Goal: Obtain resource: Obtain resource

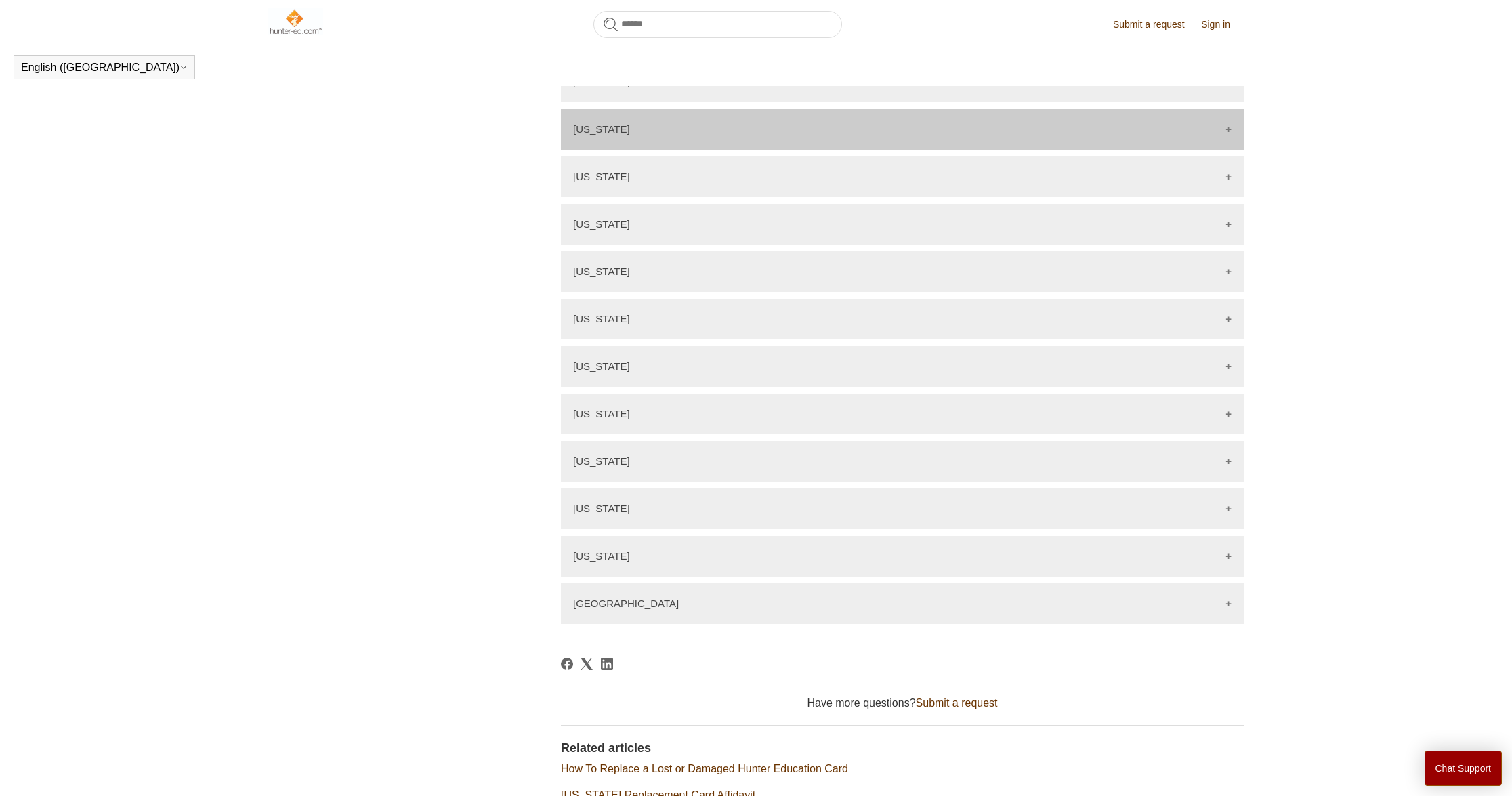
scroll to position [1669, 0]
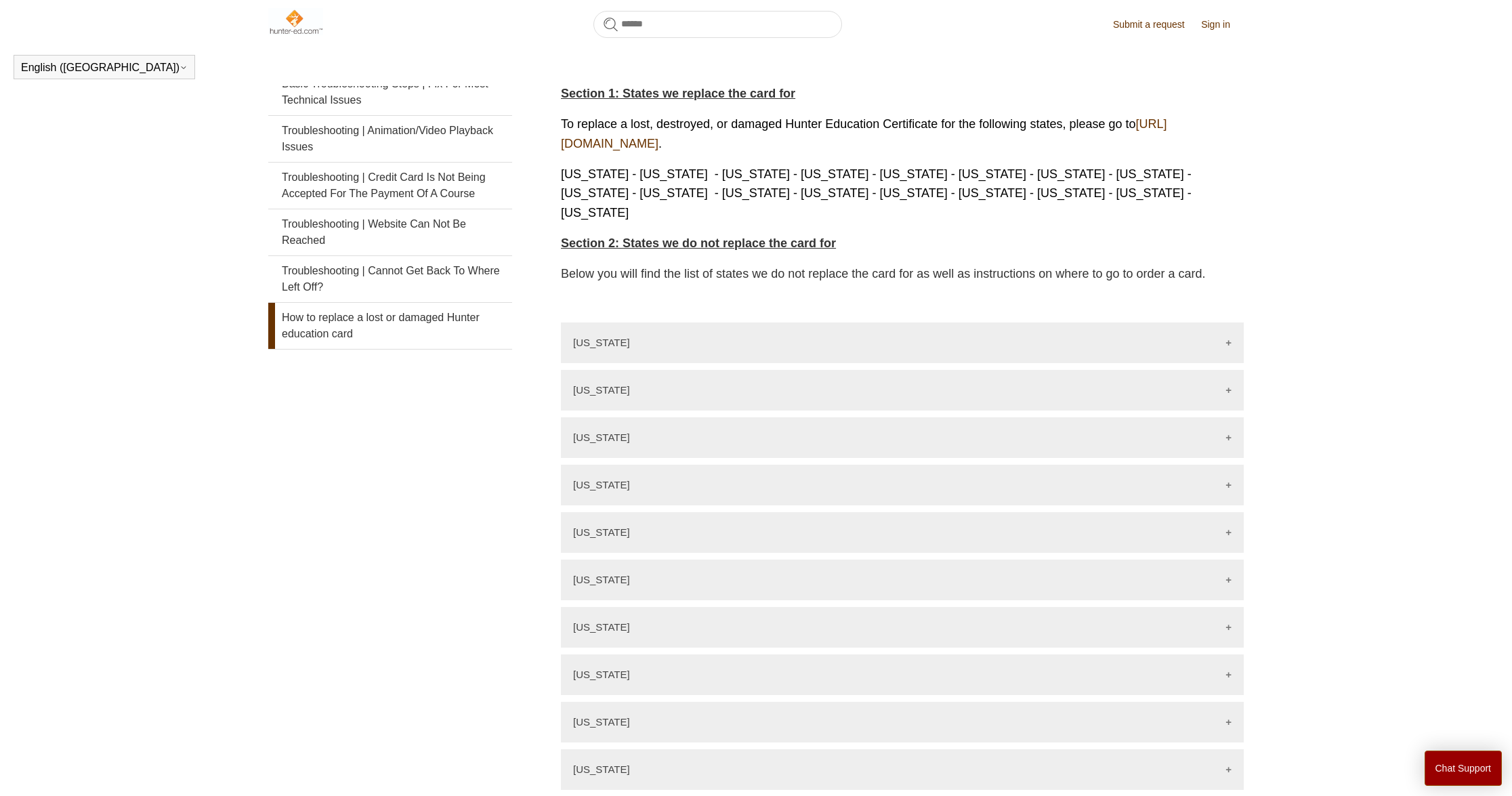
click at [694, 101] on span "Section 1: States we replace the card for" at bounding box center [678, 93] width 235 height 13
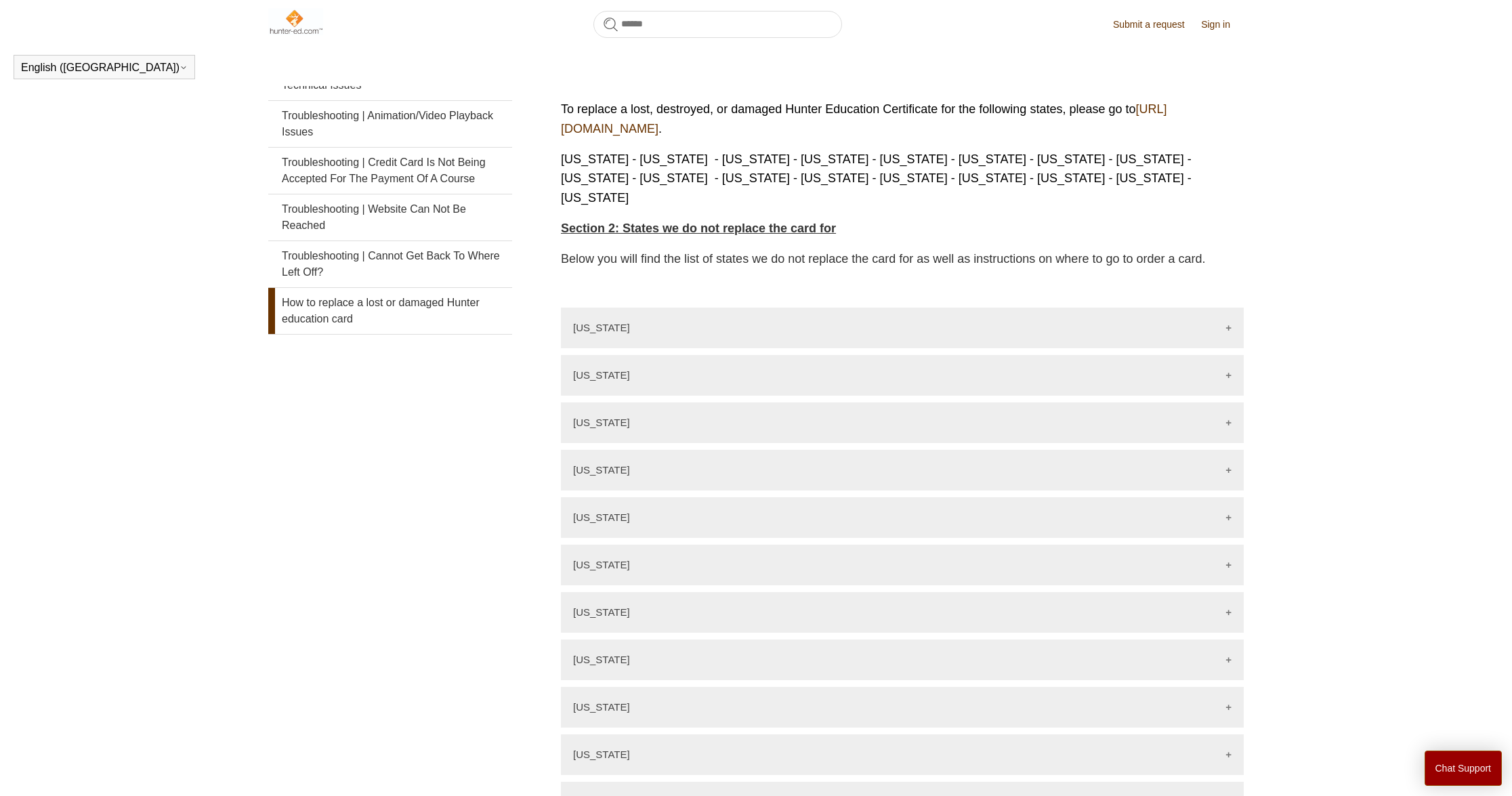
drag, startPoint x: 1005, startPoint y: 78, endPoint x: 1059, endPoint y: 78, distance: 54.0
click at [1010, 42] on header "How to replace a lost or damaged Hunter education card [PERSON_NAME] [DATE] Upd…" at bounding box center [902, 5] width 683 height 74
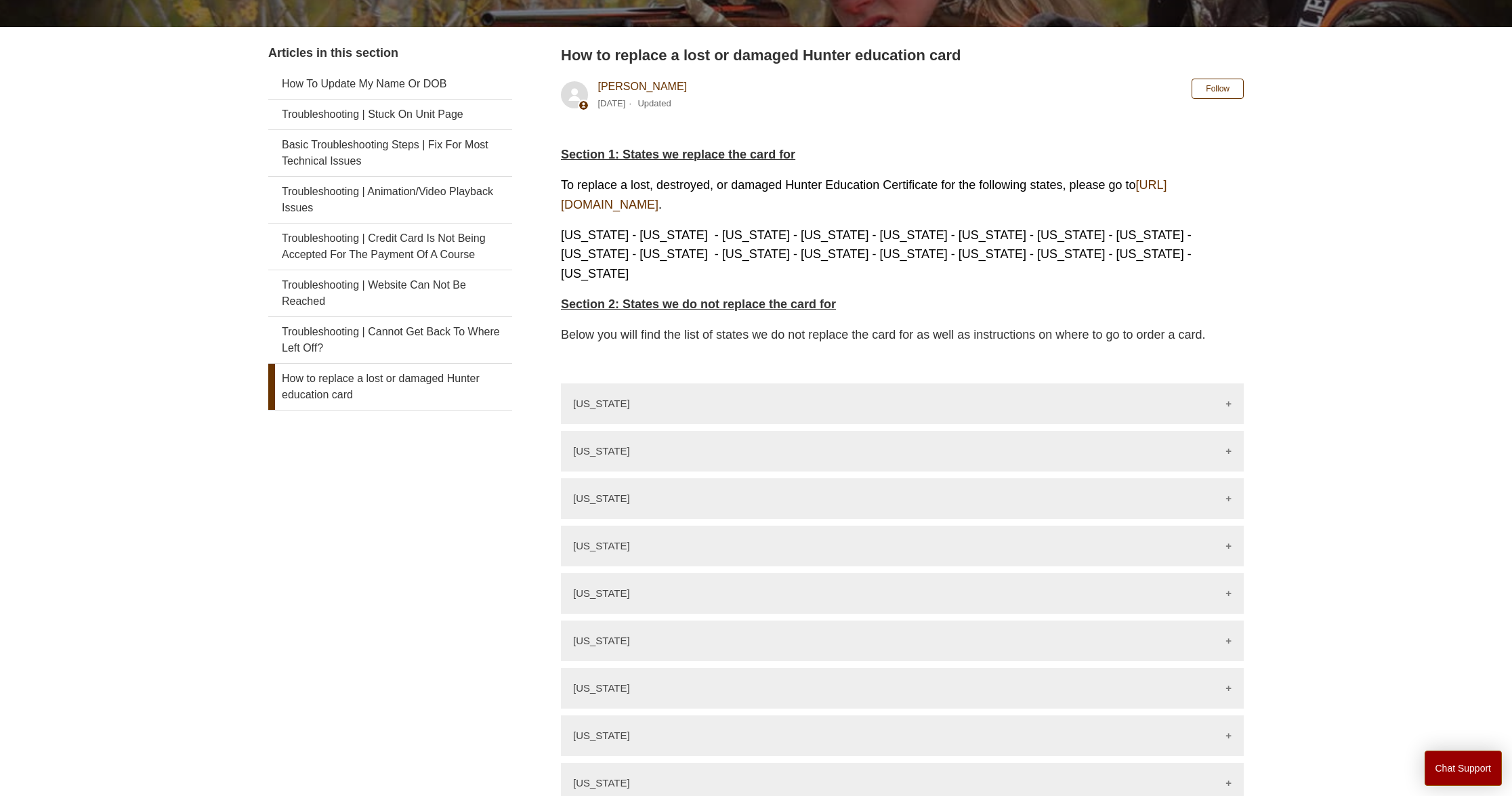
scroll to position [271, 0]
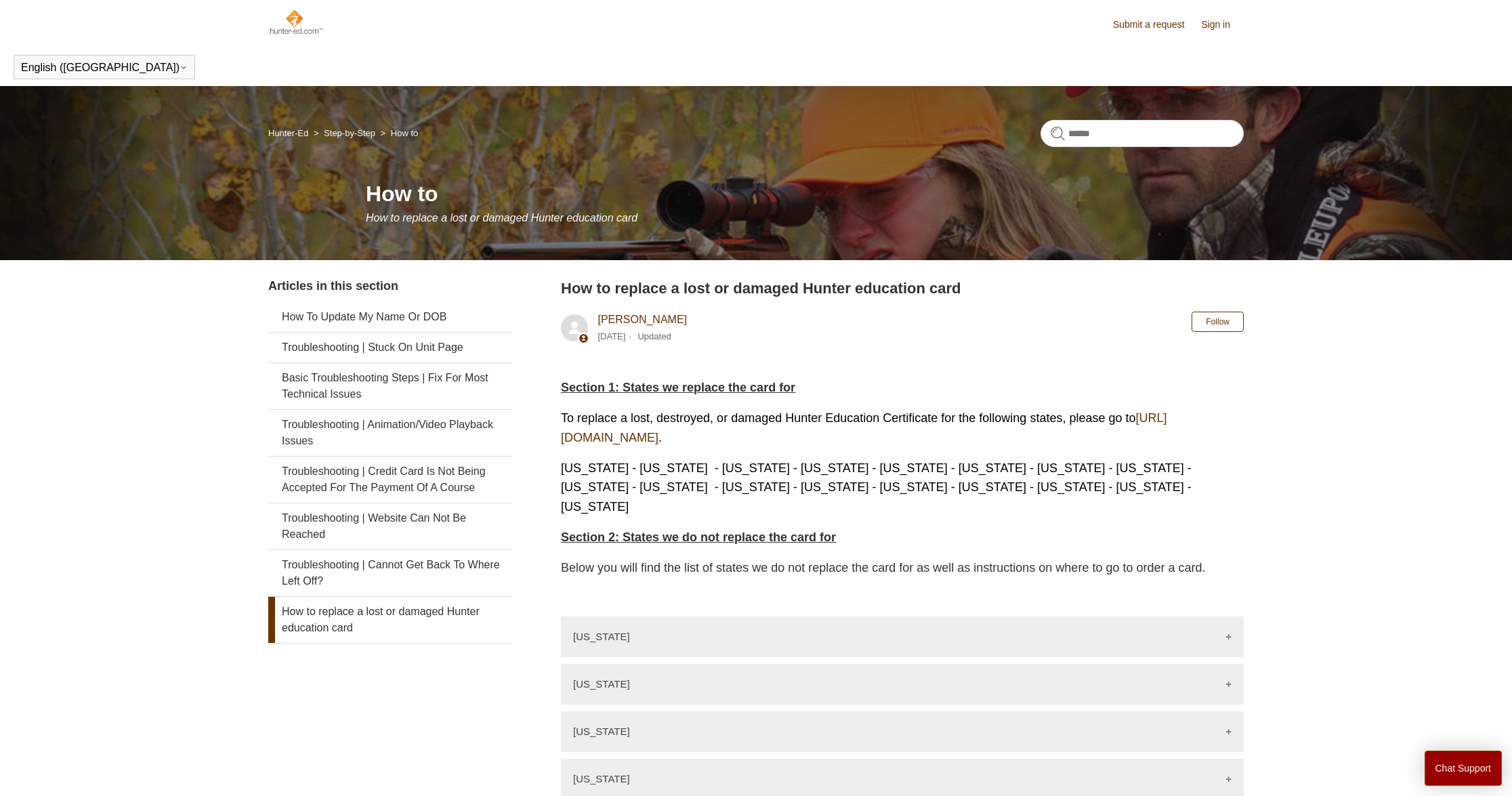
click at [666, 443] on link "[URL][DOMAIN_NAME]" at bounding box center [864, 428] width 606 height 34
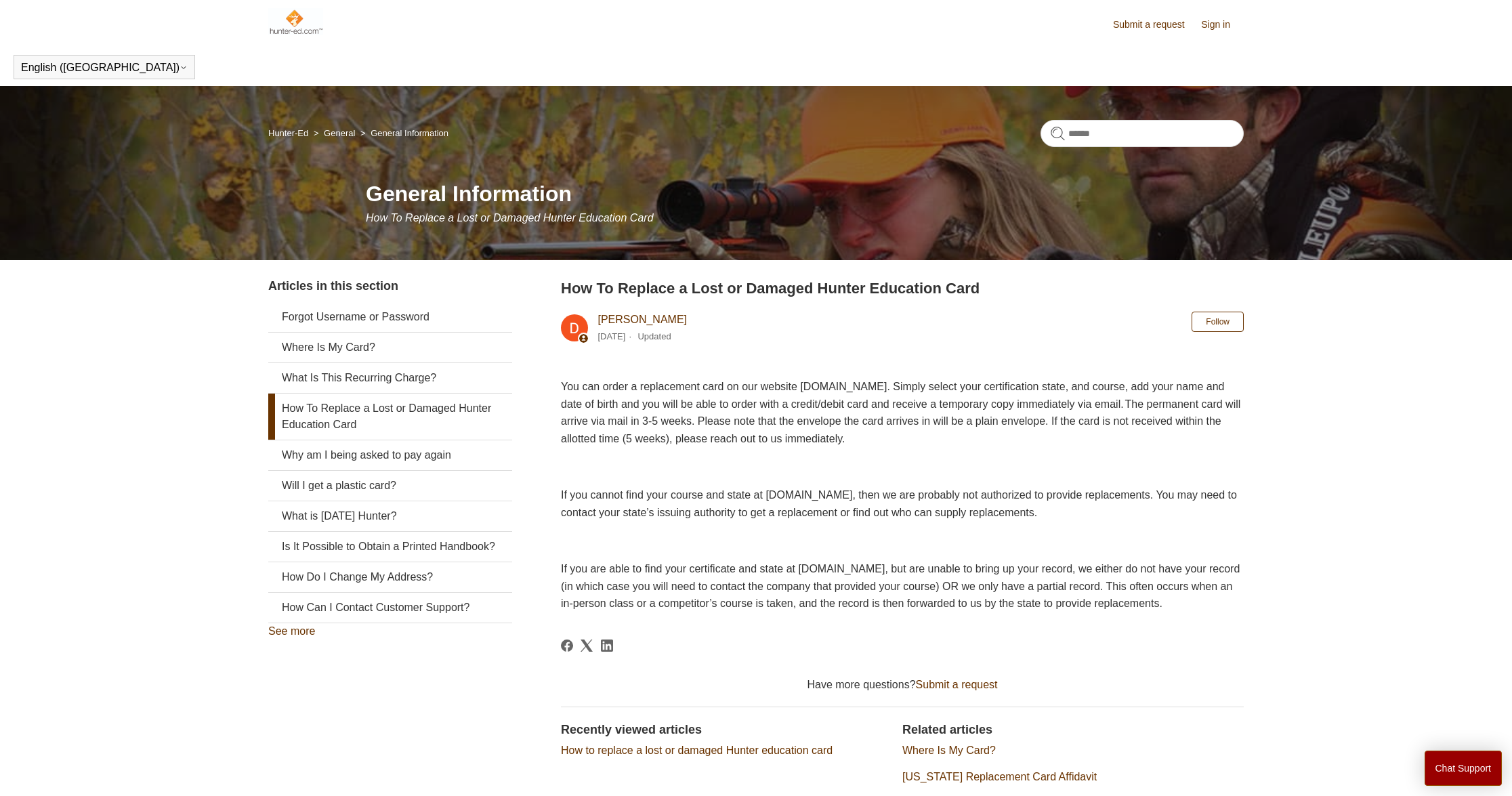
click at [893, 383] on span "You can order a replacement card on our website www.ILostMyCard.com. Simply sel…" at bounding box center [900, 412] width 680 height 64
click at [920, 384] on span "You can order a replacement card on our website www.ILostMyCard.com. Simply sel…" at bounding box center [900, 412] width 680 height 64
drag, startPoint x: 930, startPoint y: 385, endPoint x: 810, endPoint y: 382, distance: 120.0
click at [810, 382] on span "You can order a replacement card on our website www.ILostMyCard.com. Simply sel…" at bounding box center [900, 412] width 680 height 64
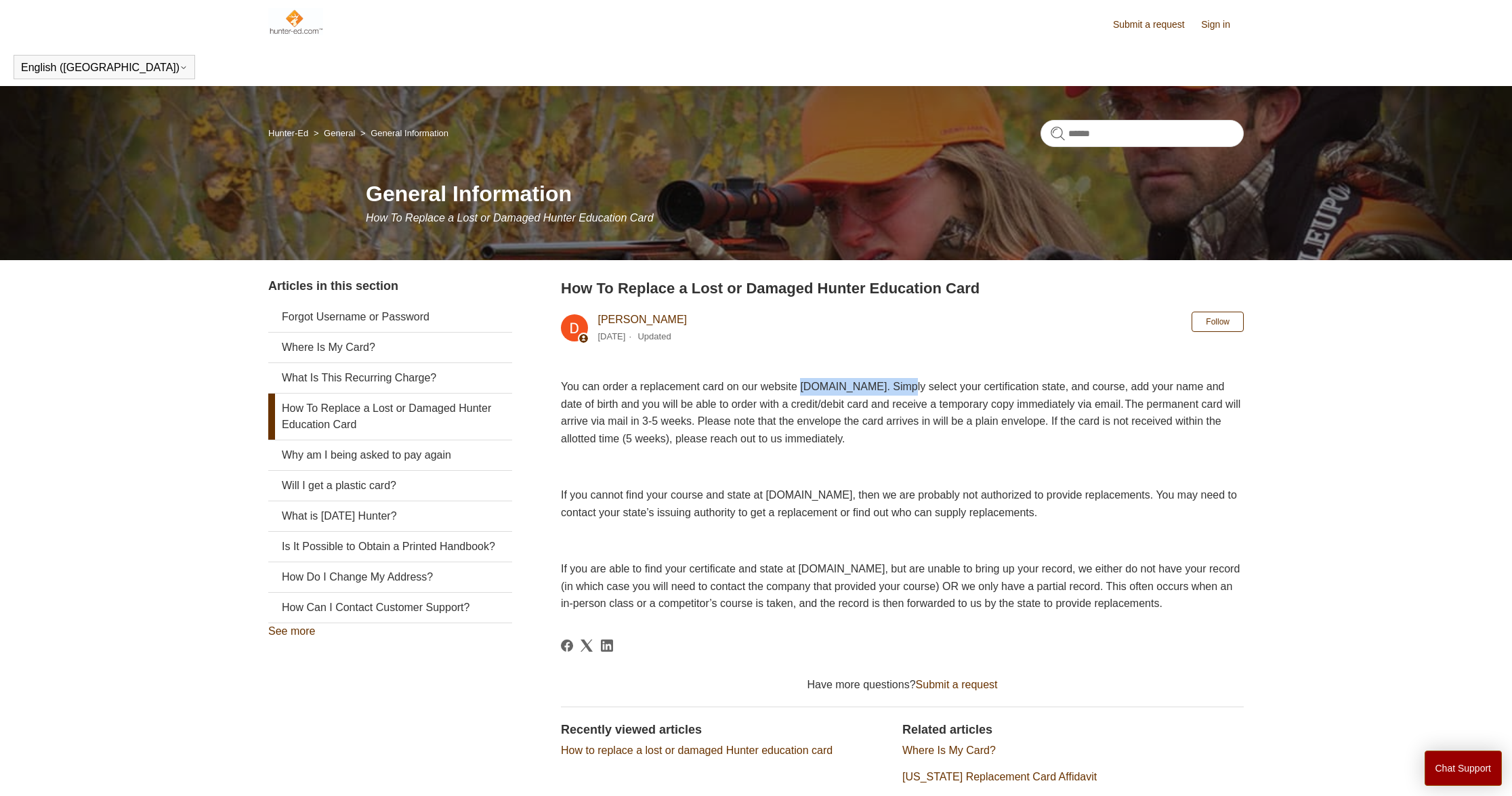
click at [853, 385] on span "You can order a replacement card on our website www.ILostMyCard.com. Simply sel…" at bounding box center [900, 412] width 680 height 64
